Goal: Task Accomplishment & Management: Use online tool/utility

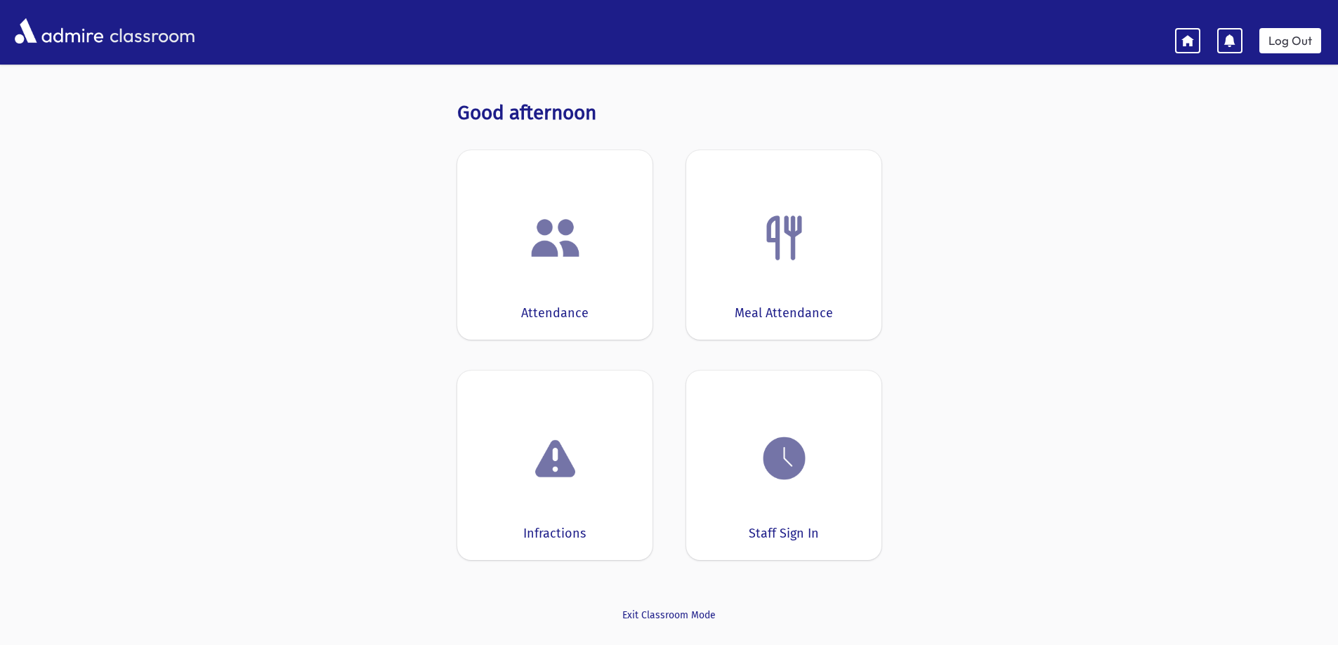
click at [558, 265] on div "Attendance" at bounding box center [554, 245] width 195 height 190
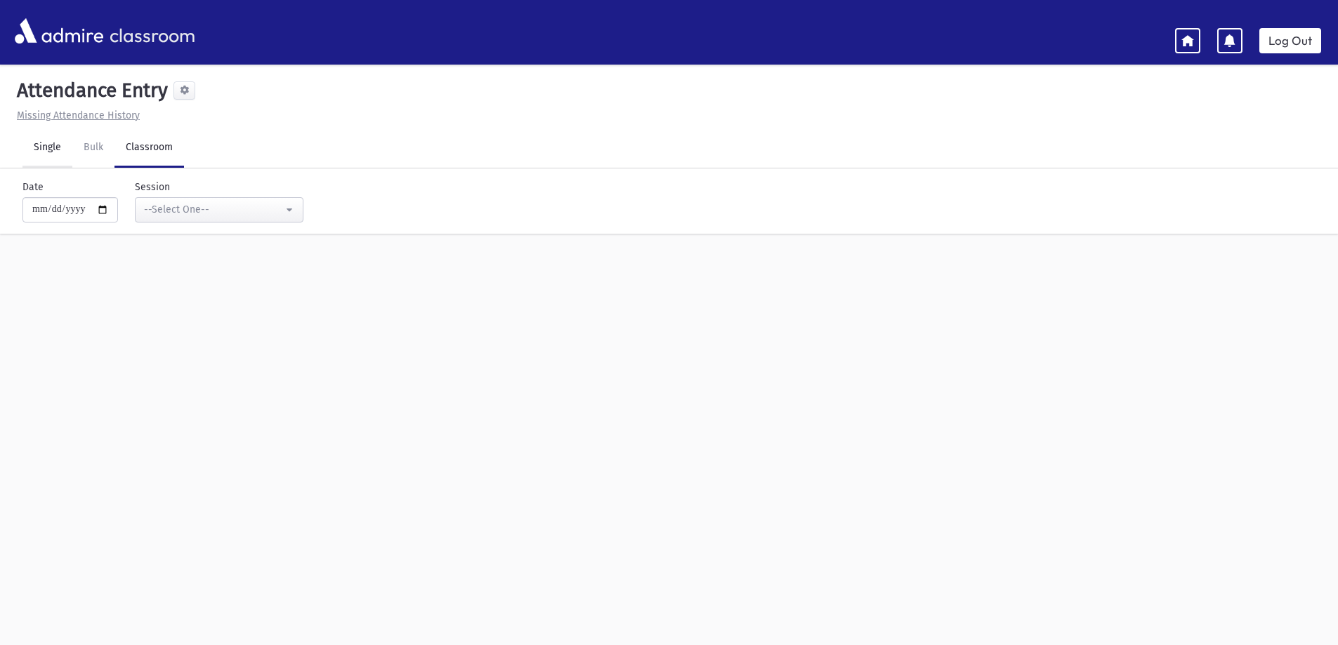
click at [51, 148] on link "Single" at bounding box center [47, 148] width 50 height 39
click at [67, 199] on input "text" at bounding box center [661, 192] width 1270 height 25
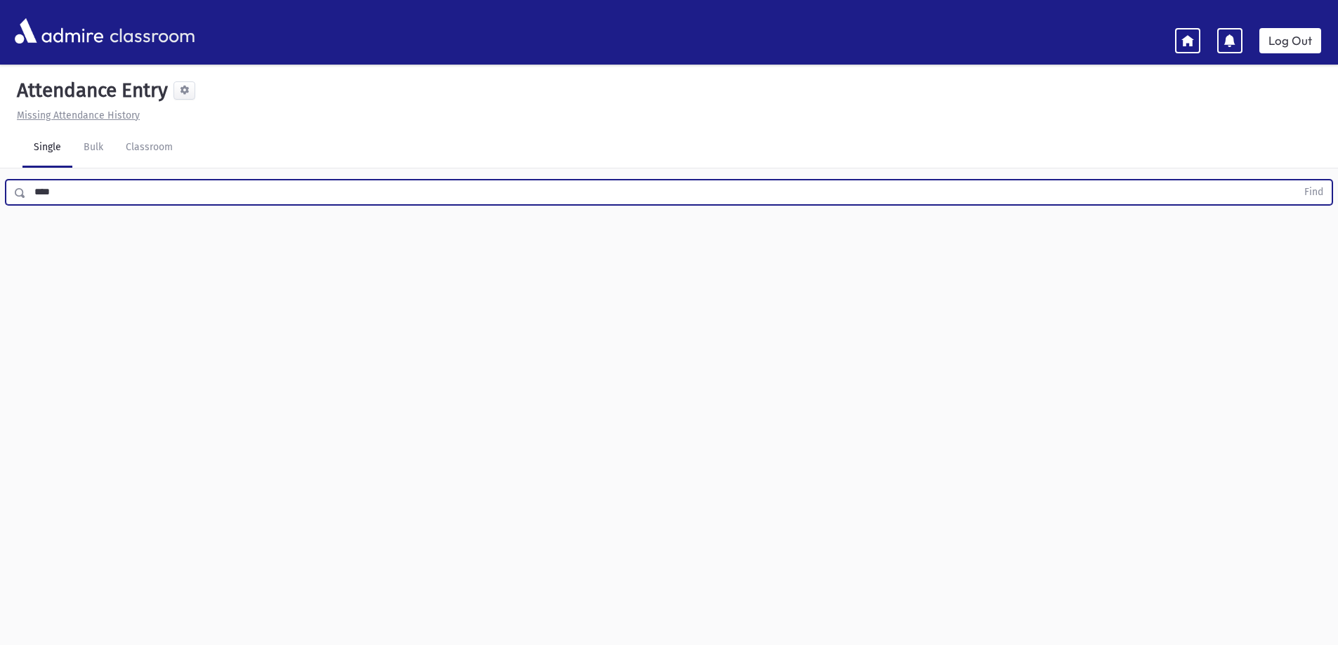
type input "****"
click at [1296, 180] on button "Find" at bounding box center [1314, 192] width 36 height 24
click at [189, 93] on span at bounding box center [184, 90] width 9 height 9
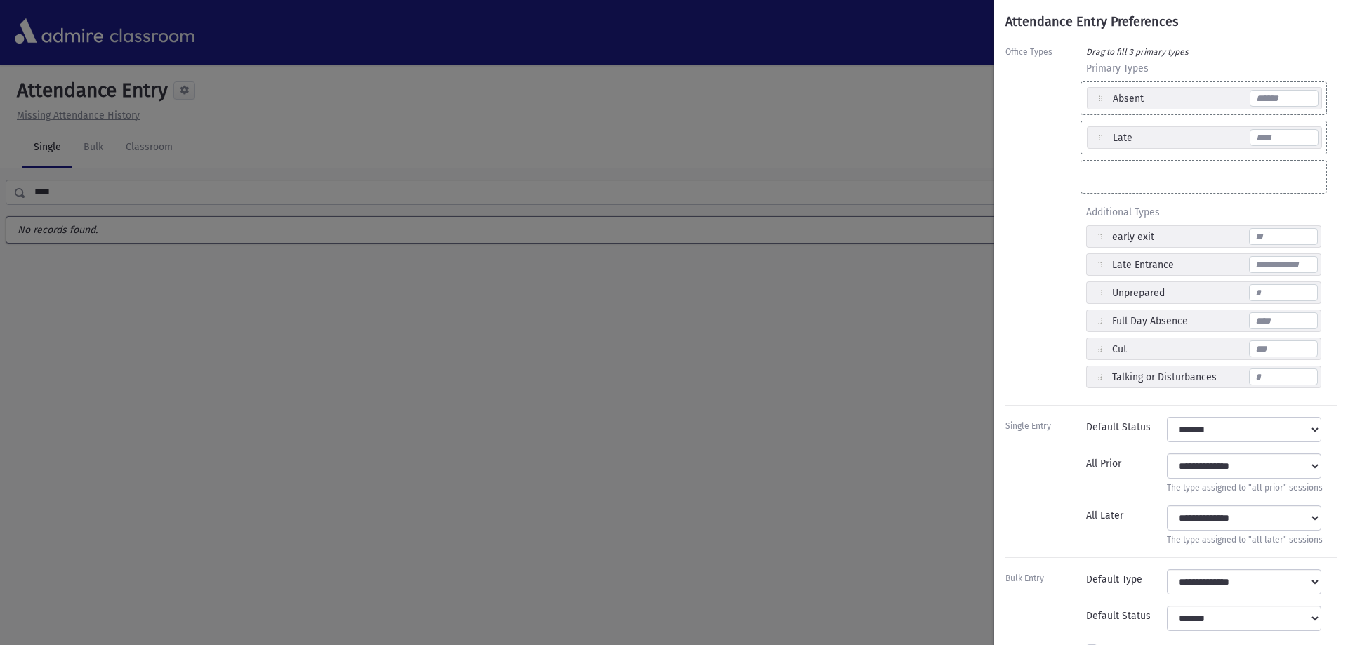
click at [784, 520] on div "Attendance Entry Preferences Office Types Drag to fill 3 primary types Primary …" at bounding box center [674, 322] width 1348 height 645
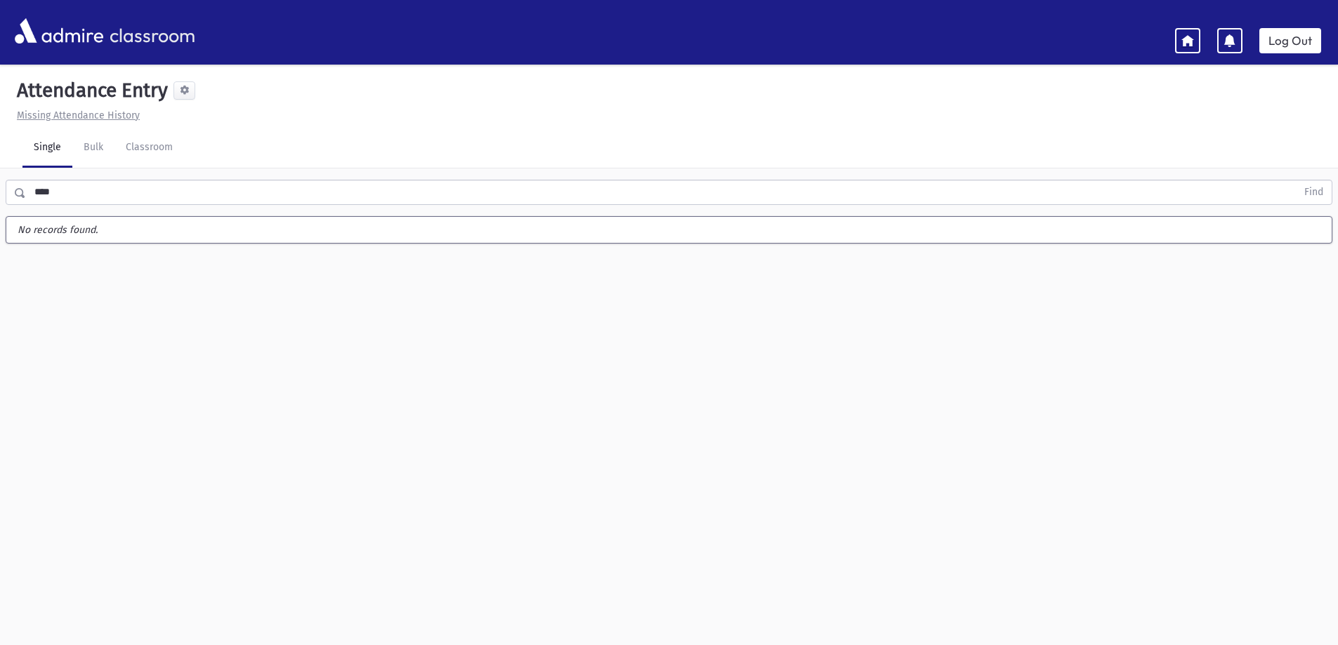
click at [1187, 34] on icon at bounding box center [1187, 40] width 13 height 13
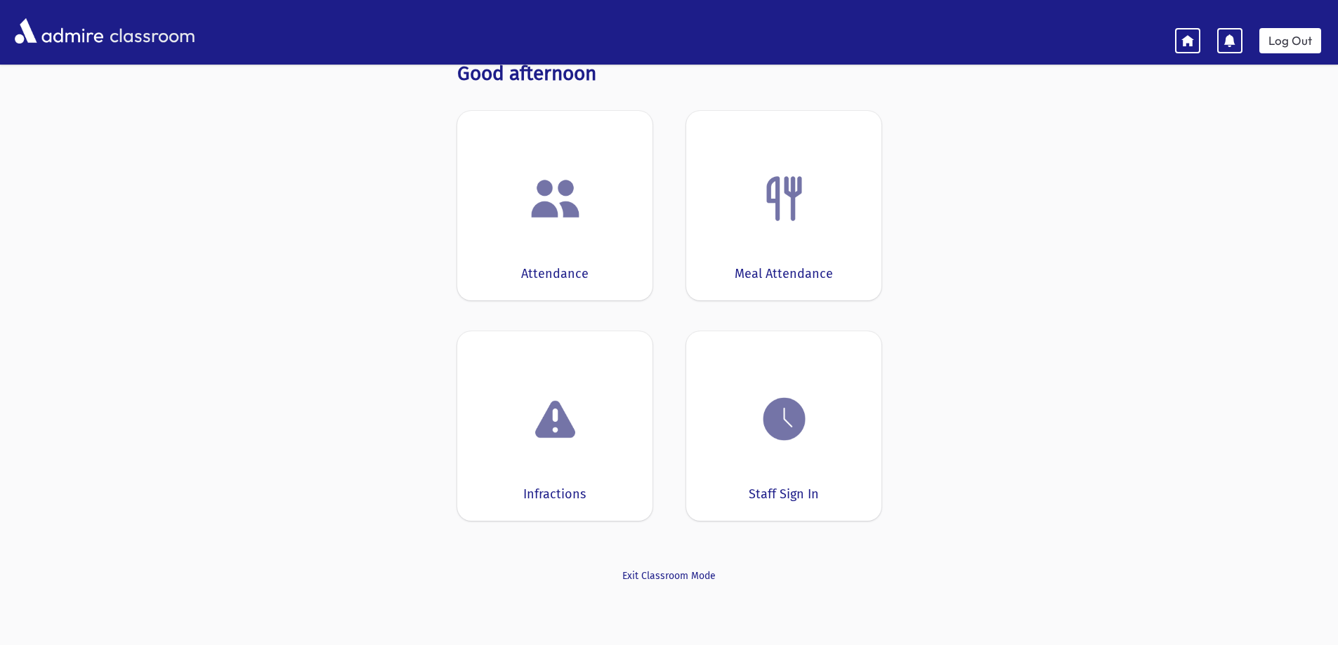
scroll to position [77, 0]
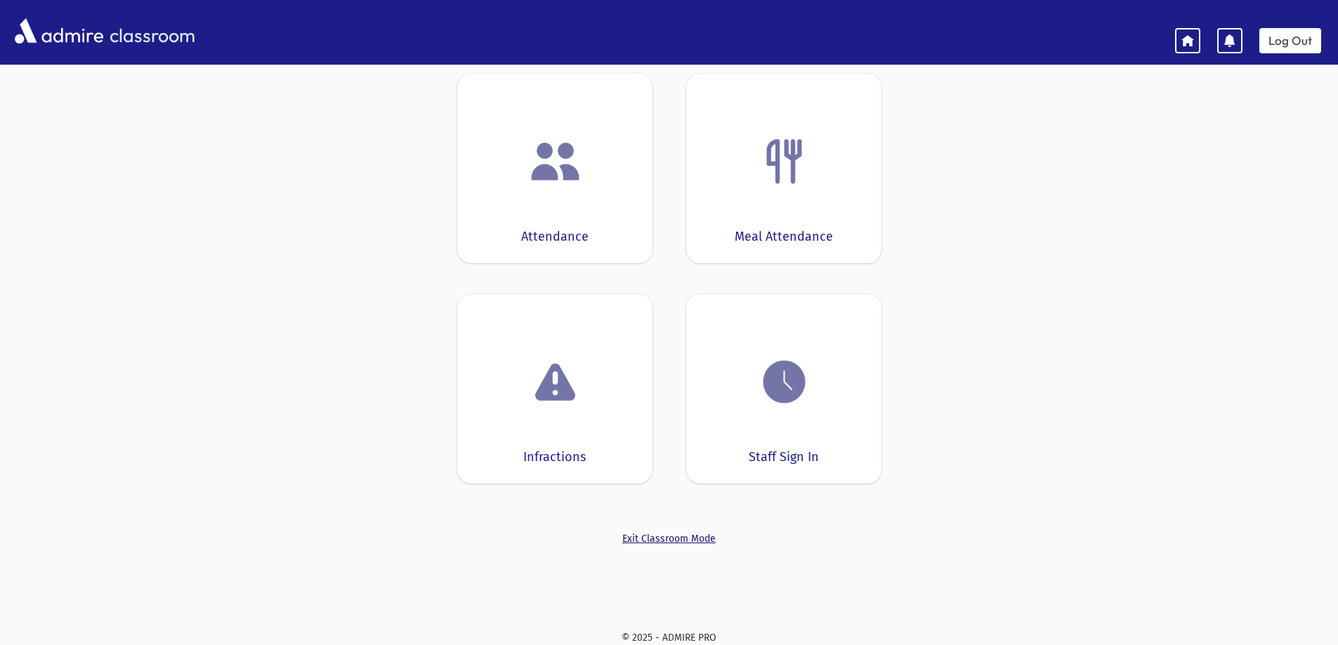
click at [688, 541] on link "Exit Classroom Mode" at bounding box center [669, 539] width 424 height 15
